Goal: Information Seeking & Learning: Understand process/instructions

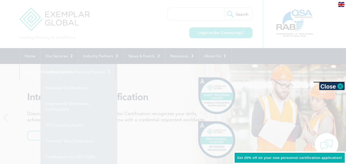
click at [159, 76] on div at bounding box center [173, 82] width 346 height 164
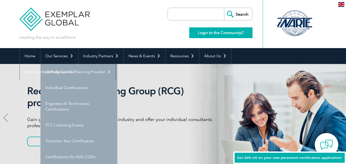
click at [220, 33] on link "Login to the Community" at bounding box center [220, 32] width 63 height 11
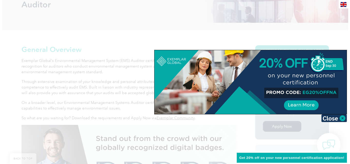
scroll to position [83, 0]
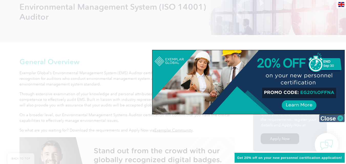
click at [341, 118] on img at bounding box center [332, 118] width 26 height 8
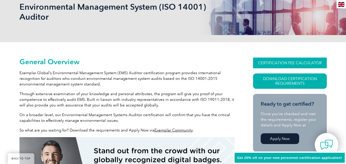
click at [302, 63] on link "CERTIFICATION FEE CALCULATOR" at bounding box center [290, 63] width 74 height 11
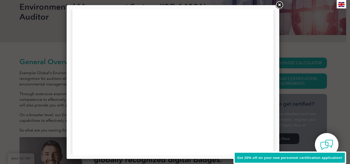
scroll to position [16, 0]
drag, startPoint x: 347, startPoint y: 67, endPoint x: 273, endPoint y: 69, distance: 73.5
drag, startPoint x: 273, startPoint y: 54, endPoint x: 350, endPoint y: 119, distance: 101.6
click at [271, 107] on div at bounding box center [172, 45] width 205 height 398
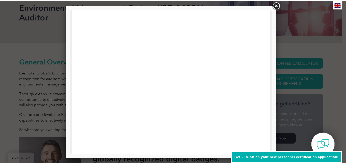
scroll to position [0, 0]
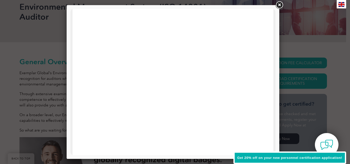
click at [278, 5] on link at bounding box center [278, 5] width 9 height 9
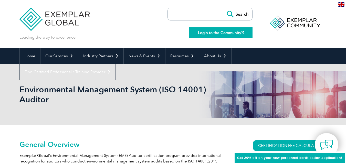
click at [218, 33] on link "Login to the Community" at bounding box center [220, 32] width 63 height 11
